Goal: Find specific page/section: Find specific page/section

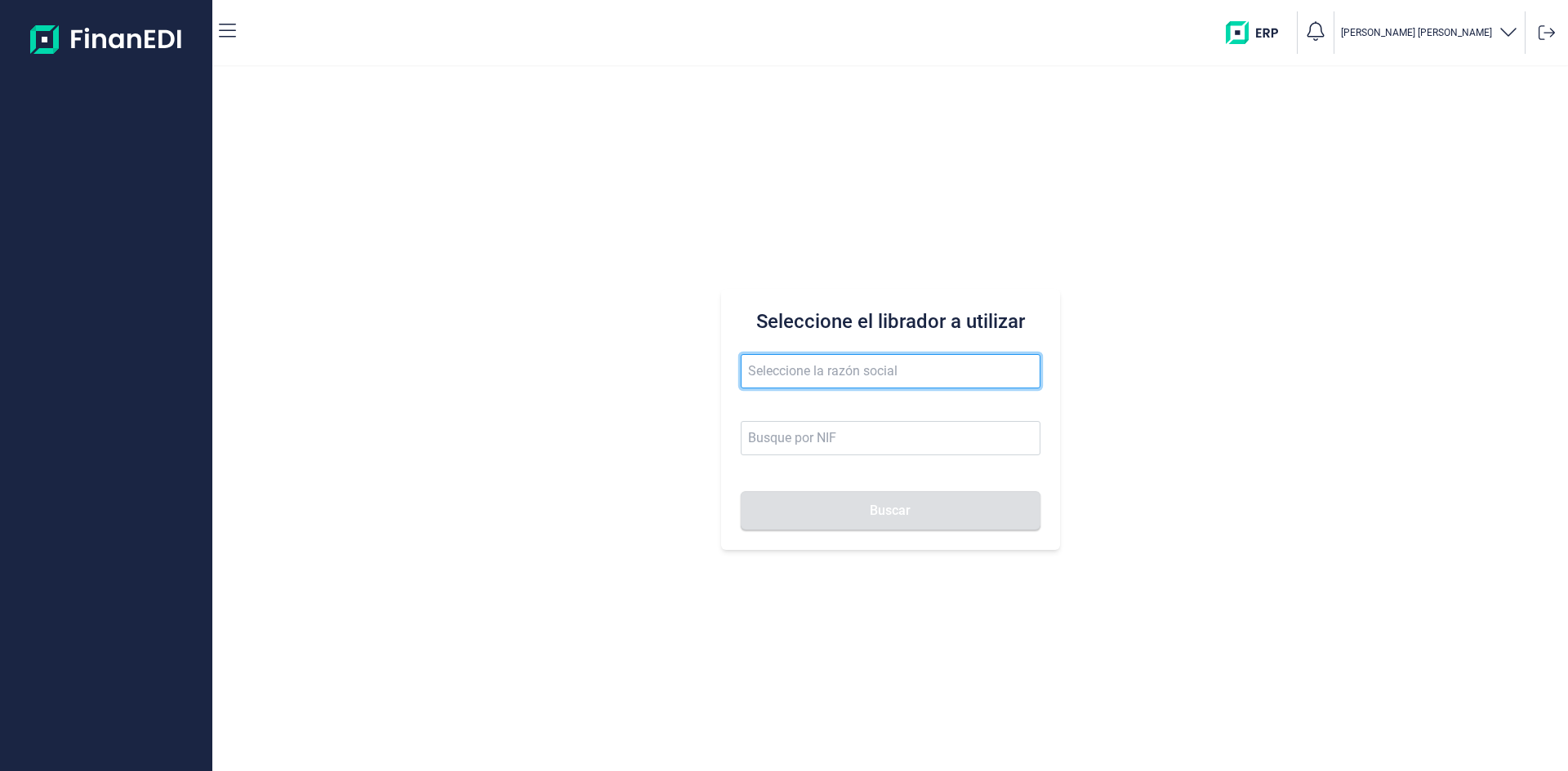
click at [848, 374] on input "text" at bounding box center [890, 371] width 299 height 34
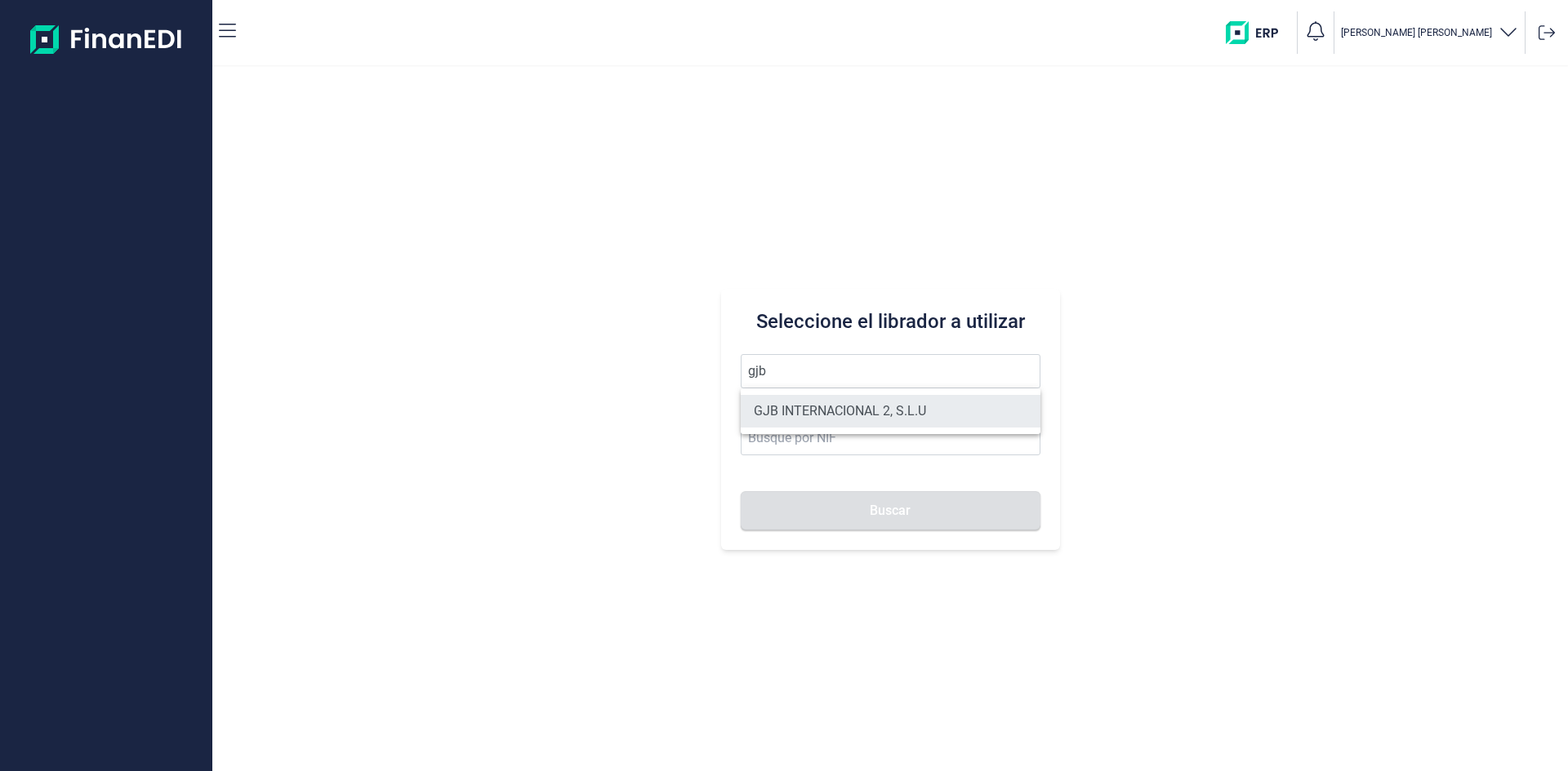
click at [861, 410] on li "GJB INTERNACIONAL 2, S.L.U" at bounding box center [890, 411] width 299 height 33
type input "GJB INTERNACIONAL 2, S.L.U"
type input "B05482971"
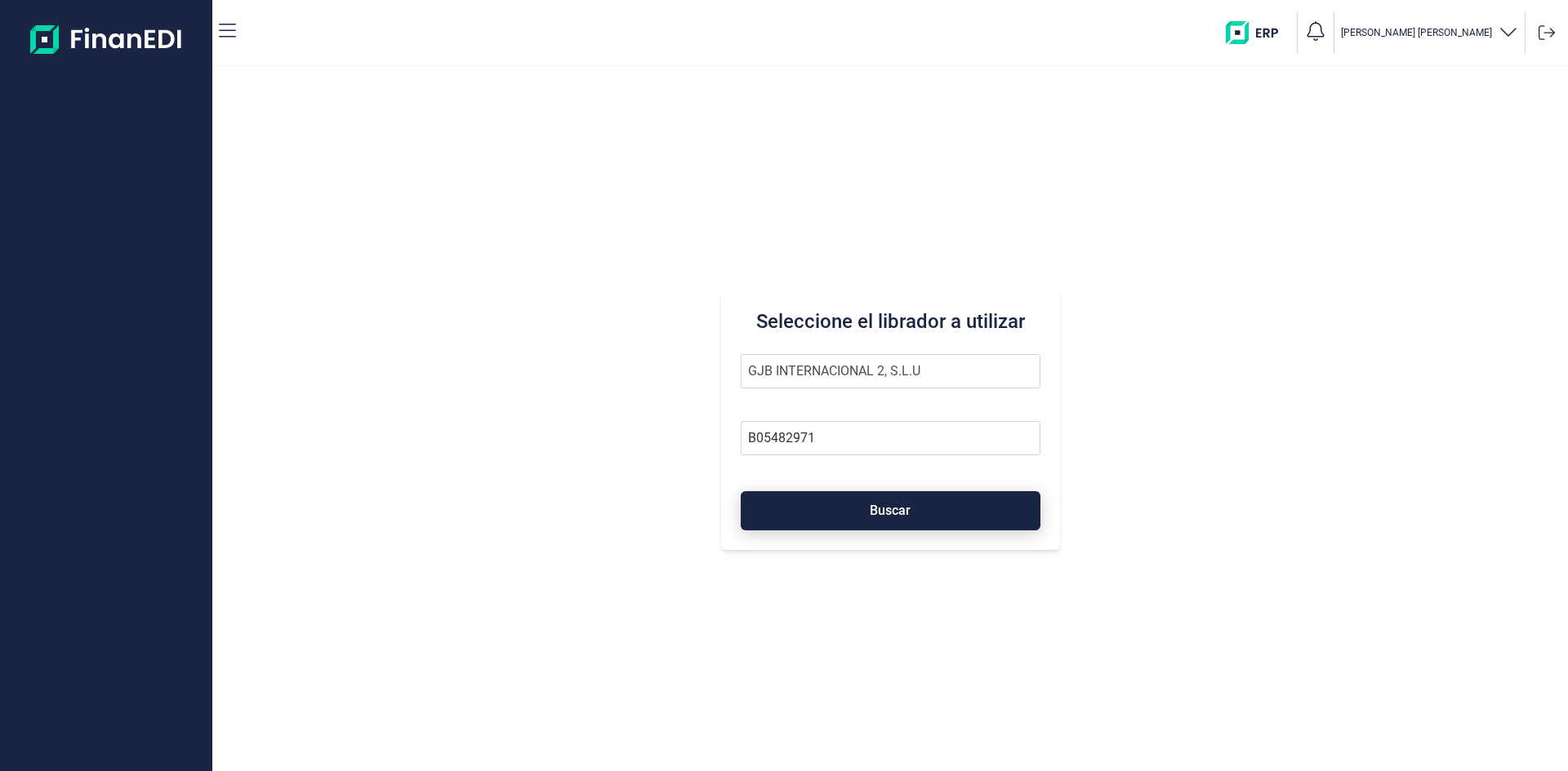
click at [907, 519] on button "Buscar" at bounding box center [890, 511] width 299 height 39
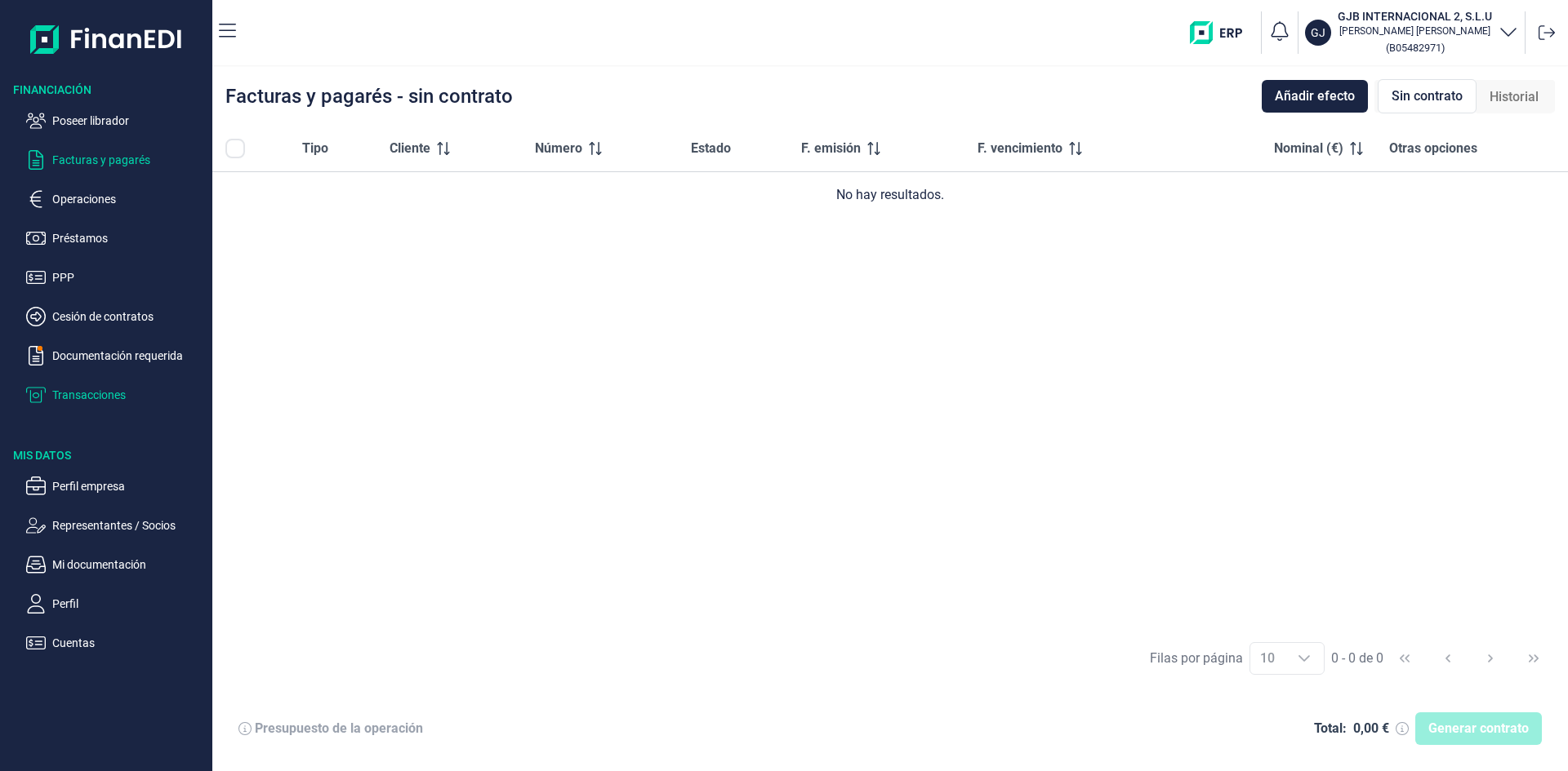
click at [102, 395] on p "Transacciones" at bounding box center [129, 395] width 154 height 20
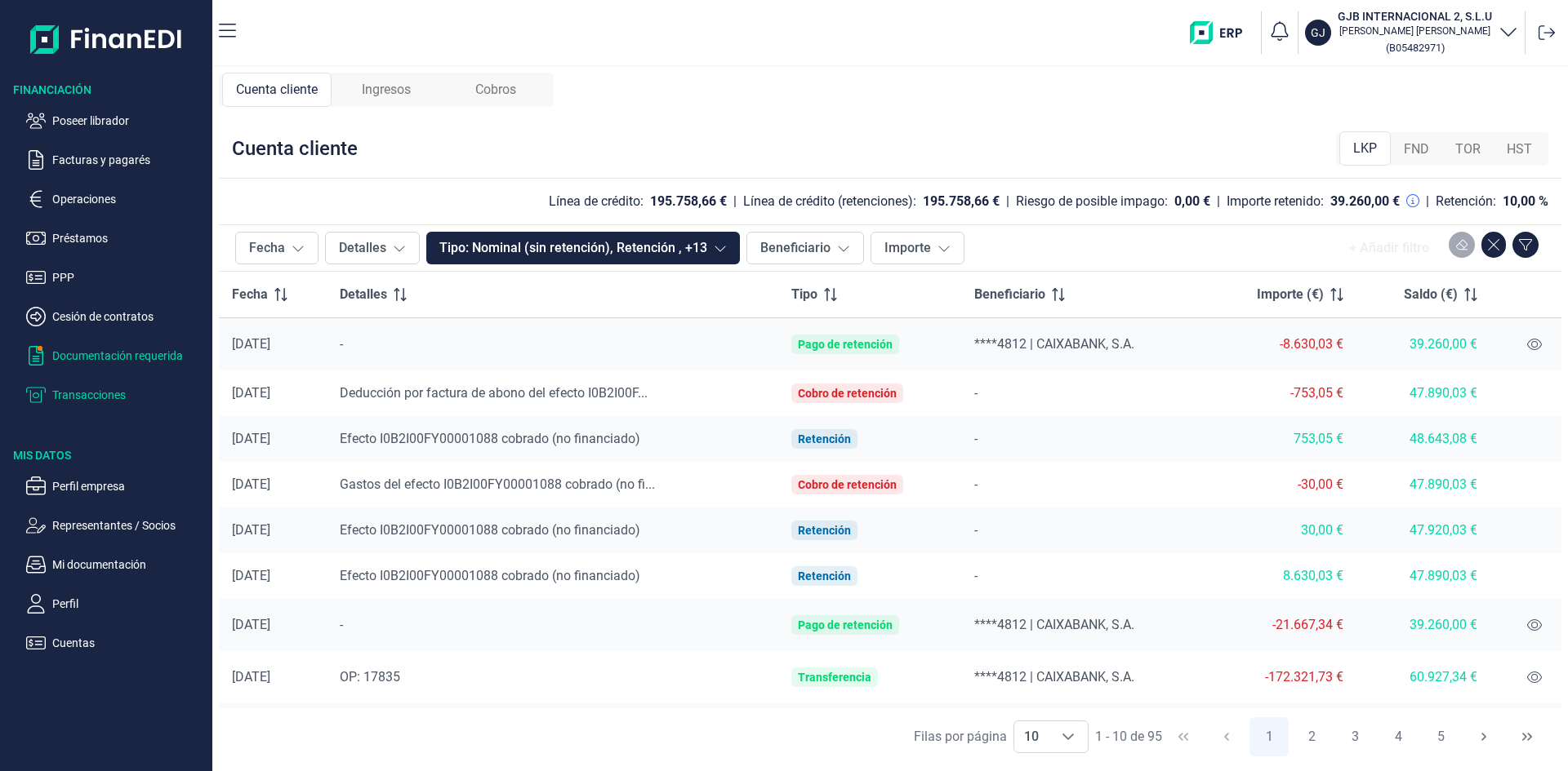
click at [92, 354] on p "Documentación requerida" at bounding box center [129, 356] width 154 height 20
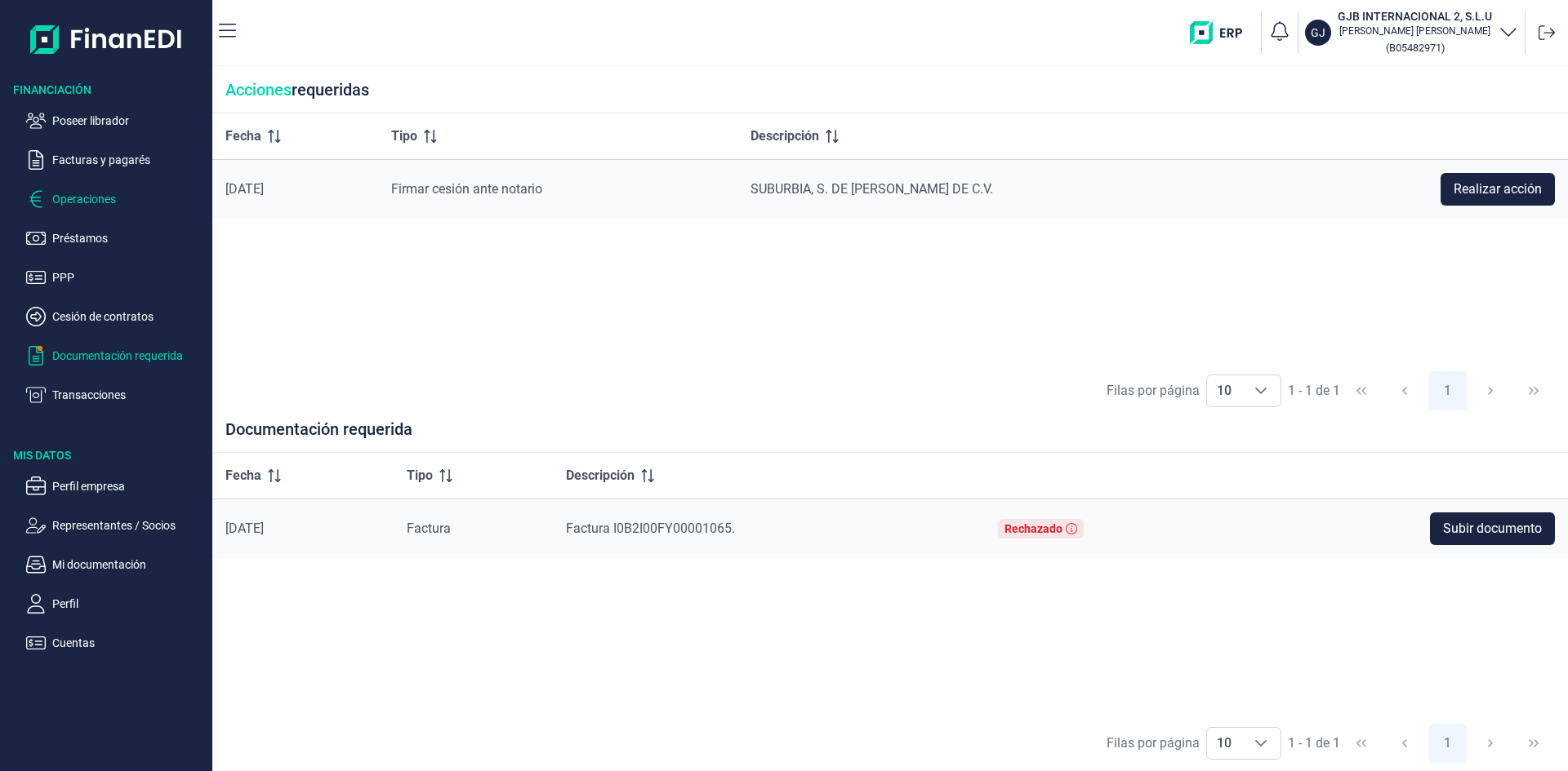
click at [94, 206] on p "Operaciones" at bounding box center [129, 199] width 154 height 20
